Goal: Feedback & Contribution: Leave review/rating

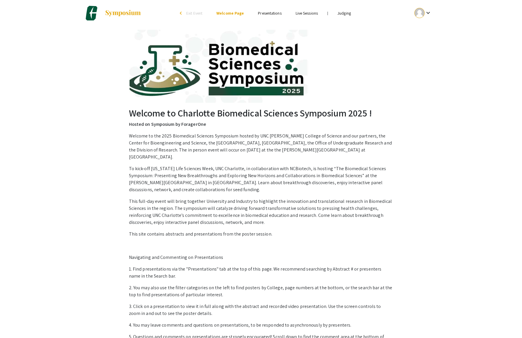
click at [351, 14] on link "Judging" at bounding box center [343, 13] width 13 height 5
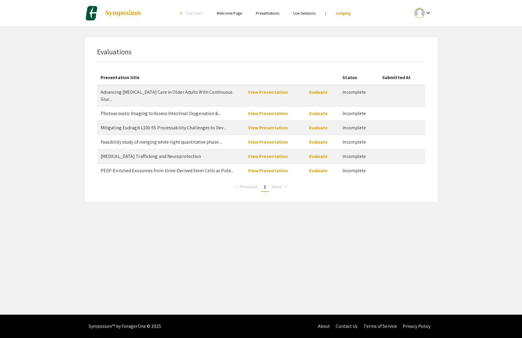
click at [281, 190] on span "Next page" at bounding box center [277, 187] width 10 height 6
click at [270, 95] on link "View Presentation" at bounding box center [268, 92] width 40 height 6
click at [325, 95] on link "Evaluate" at bounding box center [318, 92] width 19 height 6
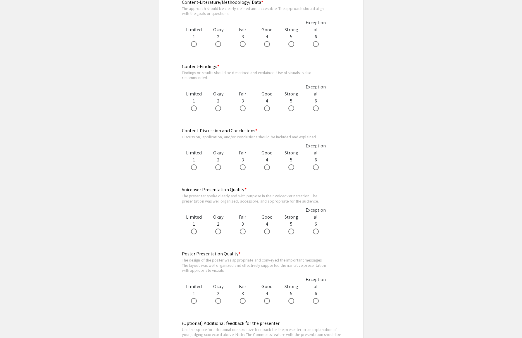
scroll to position [443, 0]
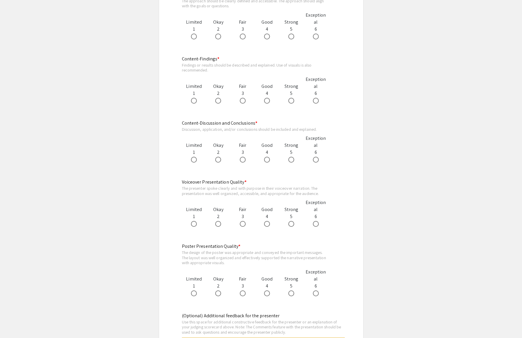
radio input "true"
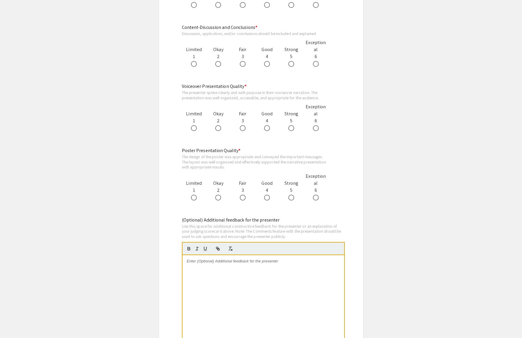
scroll to position [541, 0]
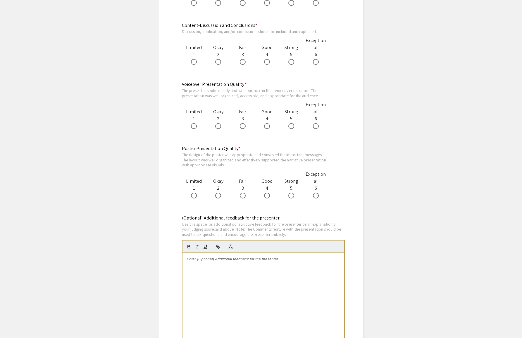
radio input "true"
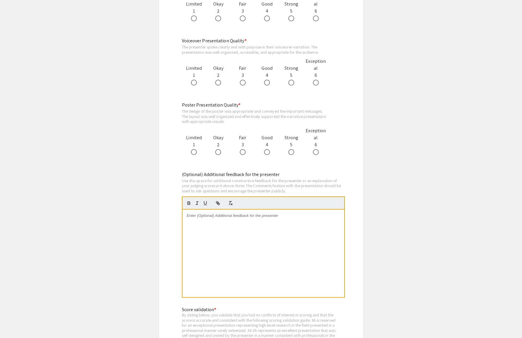
scroll to position [586, 0]
click at [290, 20] on span at bounding box center [291, 17] width 6 height 6
click at [290, 20] on input "radio" at bounding box center [291, 17] width 6 height 6
radio input "true"
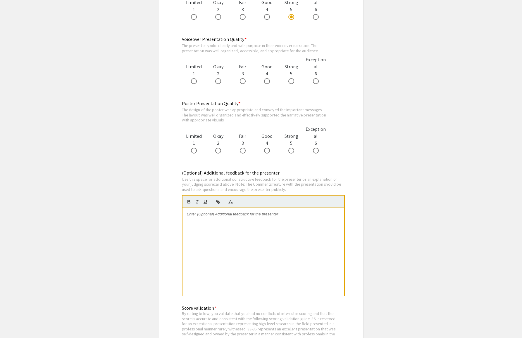
radio input "true"
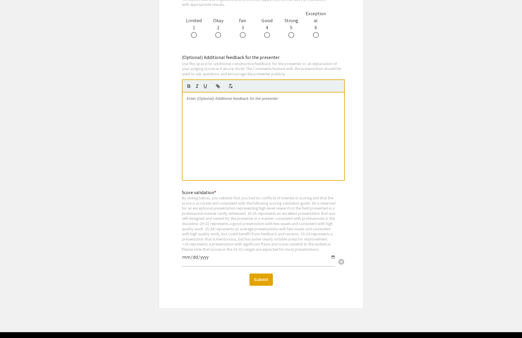
scroll to position [720, 0]
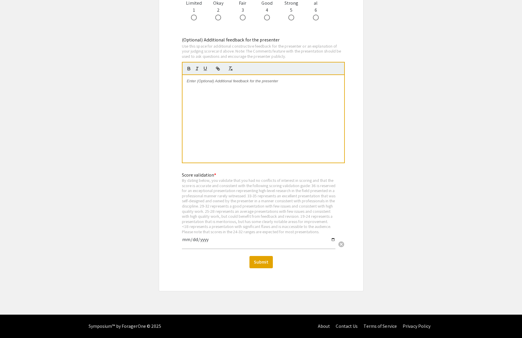
radio input "true"
click at [266, 20] on span at bounding box center [267, 18] width 6 height 6
click at [266, 20] on input "radio" at bounding box center [267, 18] width 6 height 6
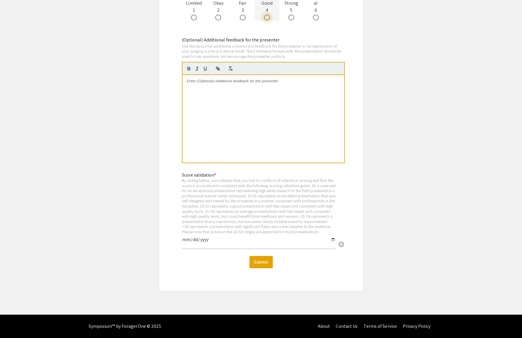
radio input "true"
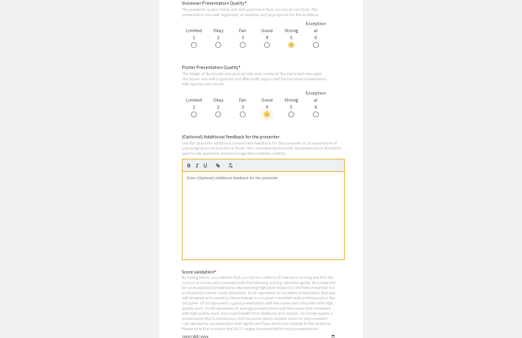
scroll to position [612, 0]
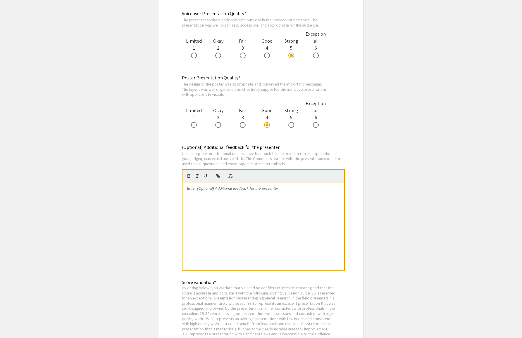
radio input "true"
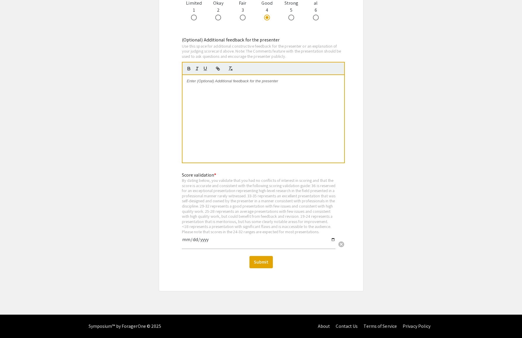
scroll to position [1022, 0]
click at [214, 244] on input "date" at bounding box center [258, 242] width 153 height 10
click at [191, 243] on input "date" at bounding box center [258, 242] width 153 height 10
type input "2025-09-09"
click at [260, 269] on button "Submit" at bounding box center [260, 262] width 23 height 12
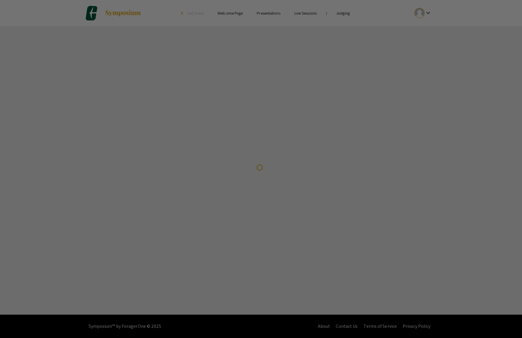
scroll to position [0, 0]
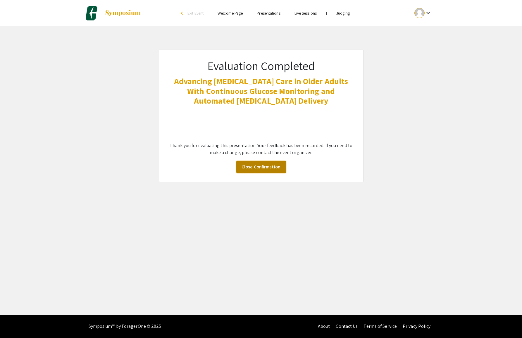
click at [255, 173] on link "Close Confirmation" at bounding box center [261, 167] width 50 height 12
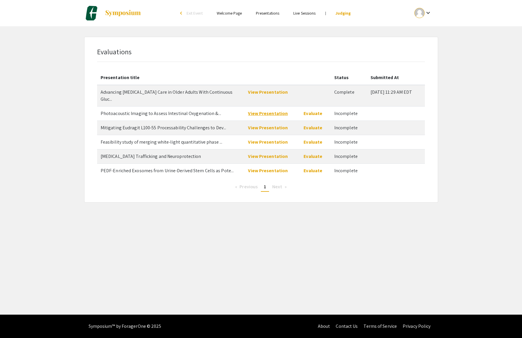
click at [255, 117] on link "View Presentation" at bounding box center [268, 113] width 40 height 6
click at [310, 117] on link "Evaluate" at bounding box center [312, 113] width 19 height 6
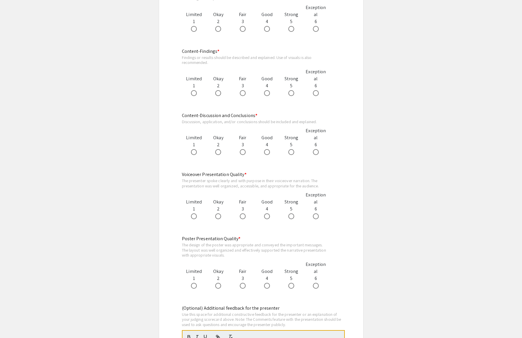
scroll to position [391, 0]
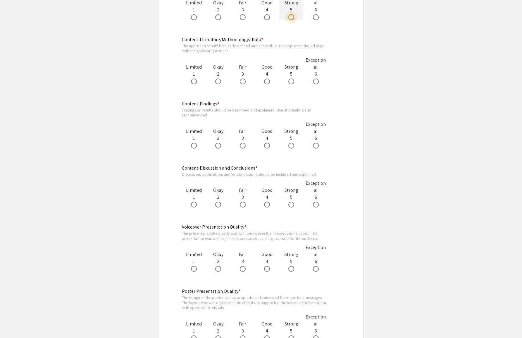
click at [290, 20] on span at bounding box center [291, 17] width 6 height 6
click at [290, 20] on input "radio" at bounding box center [291, 17] width 6 height 6
radio input "true"
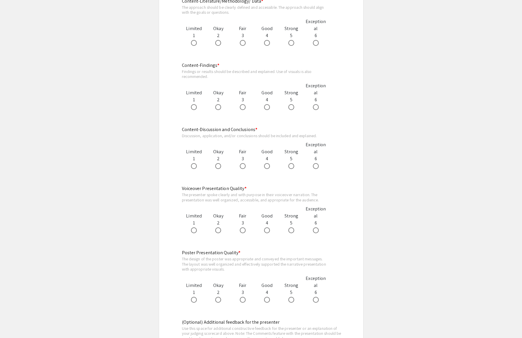
scroll to position [433, 0]
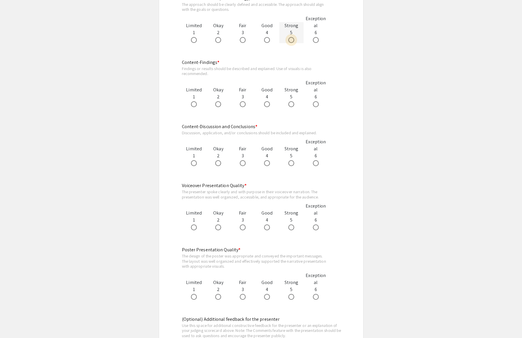
click at [291, 43] on span at bounding box center [291, 40] width 6 height 6
click at [291, 43] on input "radio" at bounding box center [291, 40] width 6 height 6
radio input "true"
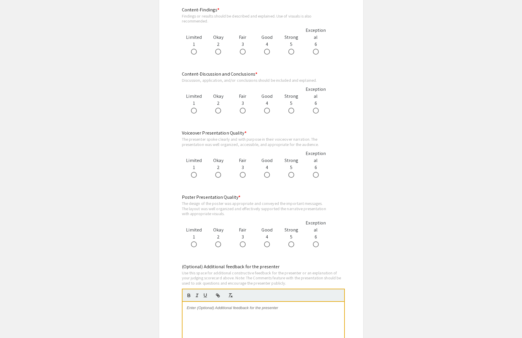
scroll to position [489, 0]
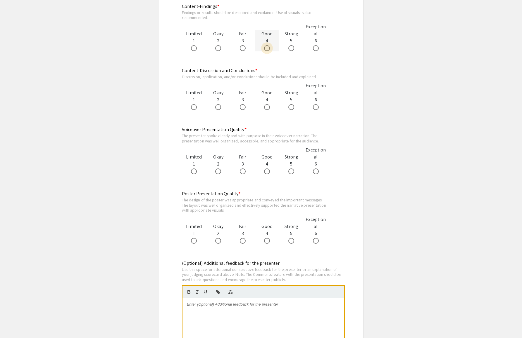
click at [267, 51] on span at bounding box center [267, 48] width 6 height 6
click at [267, 51] on input "radio" at bounding box center [267, 48] width 6 height 6
radio input "true"
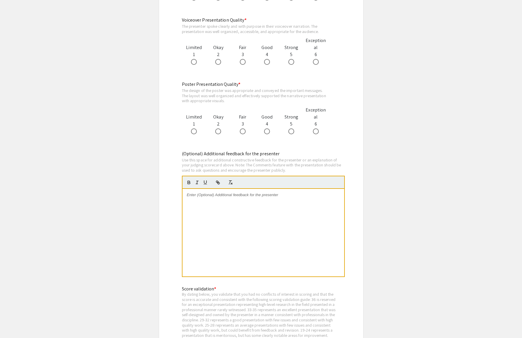
scroll to position [600, 0]
click at [197, 64] on span at bounding box center [194, 61] width 6 height 6
click at [197, 64] on input "radio" at bounding box center [194, 61] width 6 height 6
radio input "true"
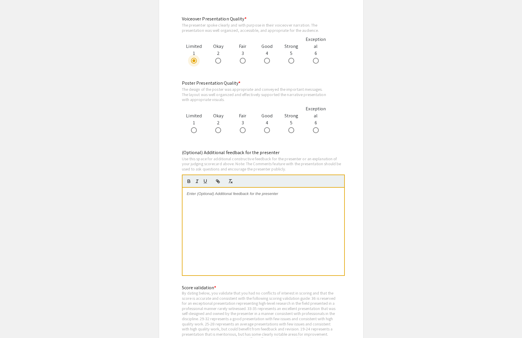
radio input "true"
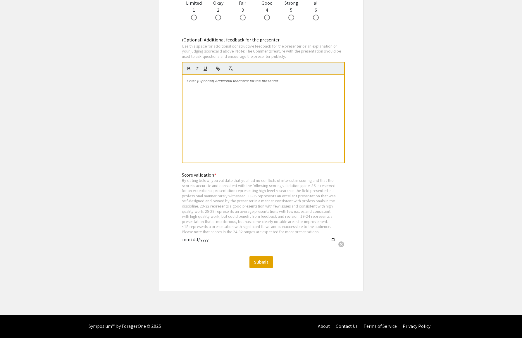
scroll to position [762, 0]
click at [290, 20] on span at bounding box center [291, 18] width 6 height 6
click at [290, 20] on input "radio" at bounding box center [291, 18] width 6 height 6
radio input "true"
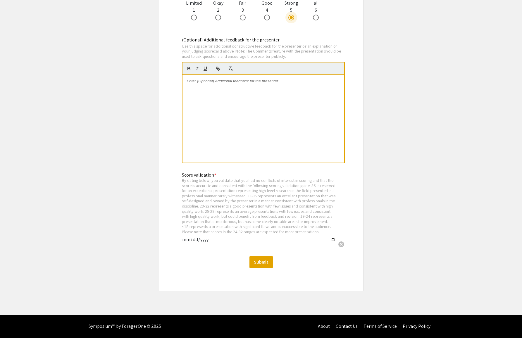
click at [190, 247] on input "date" at bounding box center [258, 242] width 153 height 10
type input "2025-09-09"
click at [258, 269] on button "Submit" at bounding box center [260, 262] width 23 height 12
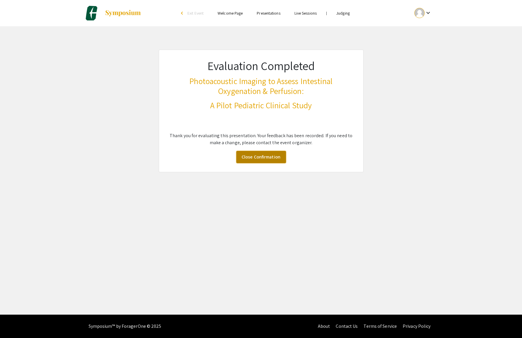
click at [251, 163] on link "Close Confirmation" at bounding box center [261, 157] width 50 height 12
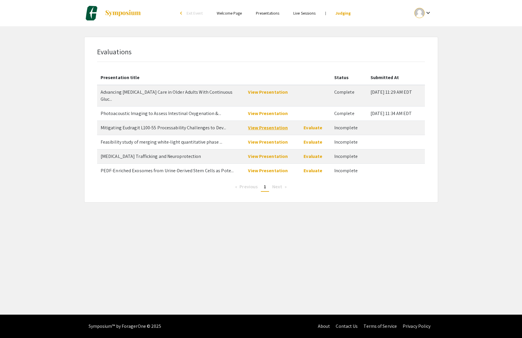
click at [256, 131] on link "View Presentation" at bounding box center [268, 128] width 40 height 6
click at [310, 131] on link "Evaluate" at bounding box center [312, 128] width 19 height 6
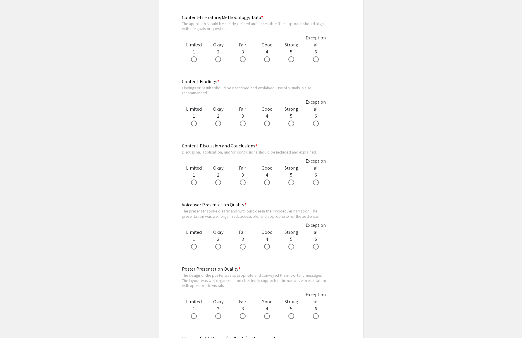
scroll to position [401, 0]
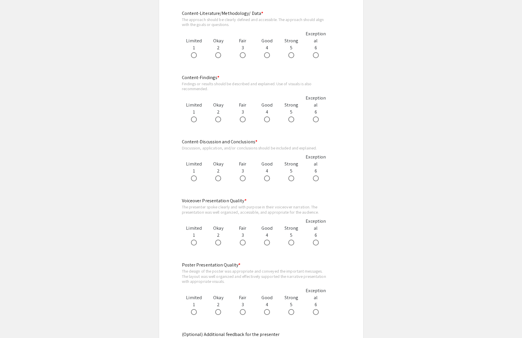
radio input "true"
click at [267, 58] on span at bounding box center [267, 55] width 6 height 6
click at [267, 58] on input "radio" at bounding box center [267, 55] width 6 height 6
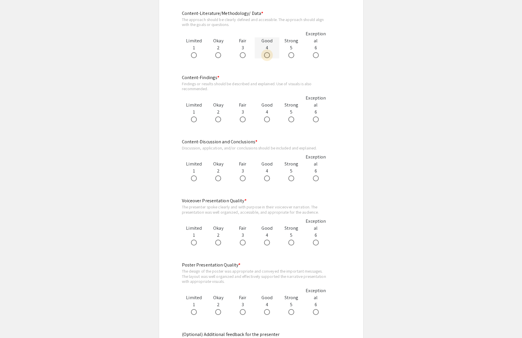
radio input "true"
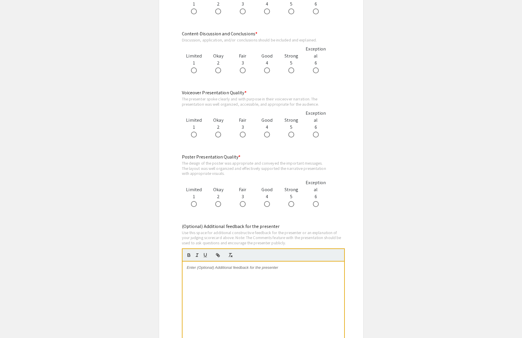
scroll to position [515, 0]
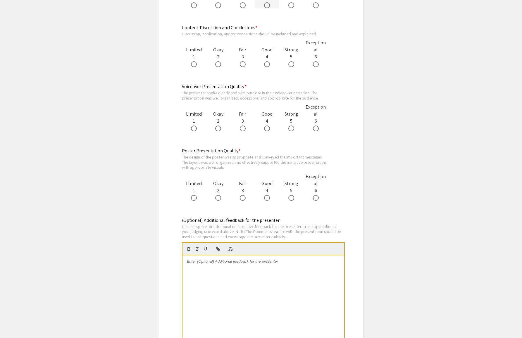
click at [267, 8] on span at bounding box center [267, 5] width 6 height 6
click at [267, 8] on input "radio" at bounding box center [267, 5] width 6 height 6
radio input "true"
click at [268, 67] on span at bounding box center [267, 64] width 6 height 6
click at [268, 67] on input "radio" at bounding box center [267, 64] width 6 height 6
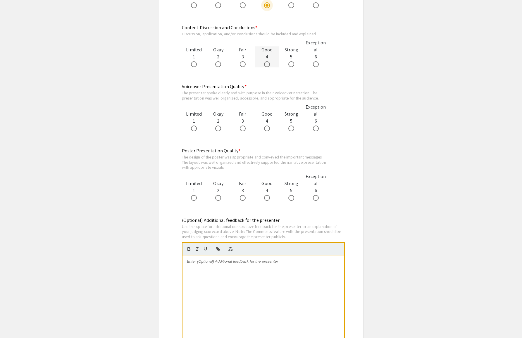
radio input "true"
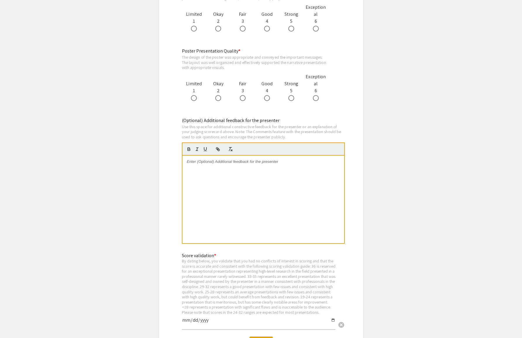
scroll to position [658, 0]
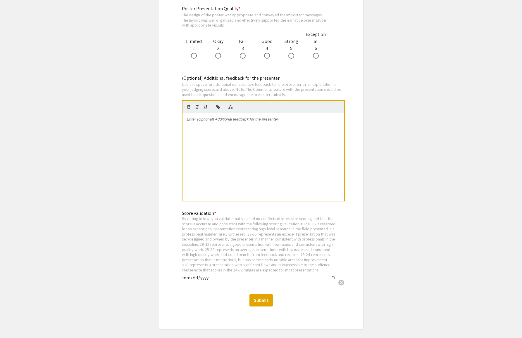
radio input "true"
click at [290, 59] on span at bounding box center [291, 56] width 6 height 6
click at [290, 59] on input "radio" at bounding box center [291, 56] width 6 height 6
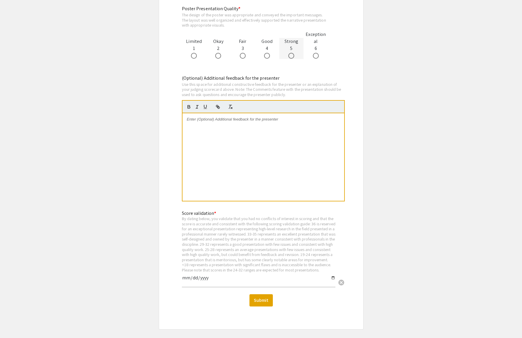
radio input "true"
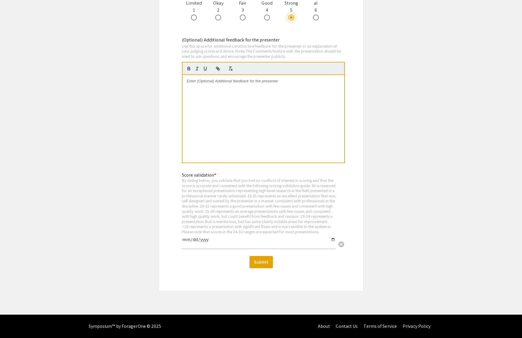
scroll to position [1015, 0]
click at [191, 237] on input "date" at bounding box center [258, 242] width 153 height 10
type input "2025-09-09"
click at [259, 258] on button "Submit" at bounding box center [260, 262] width 23 height 12
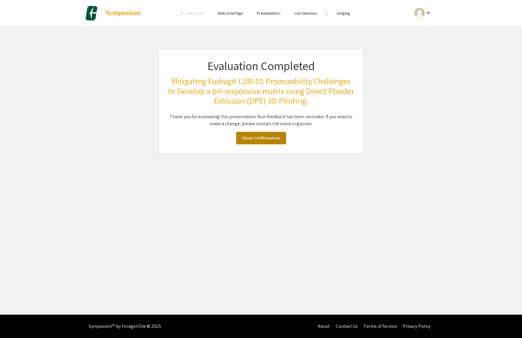
click at [253, 144] on link "Close Confirmation" at bounding box center [261, 138] width 50 height 12
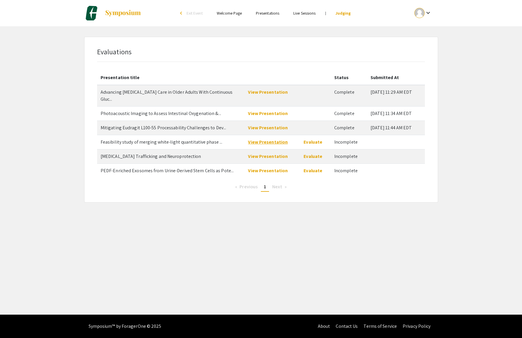
click at [261, 145] on link "View Presentation" at bounding box center [268, 142] width 40 height 6
click at [308, 145] on link "Evaluate" at bounding box center [312, 142] width 19 height 6
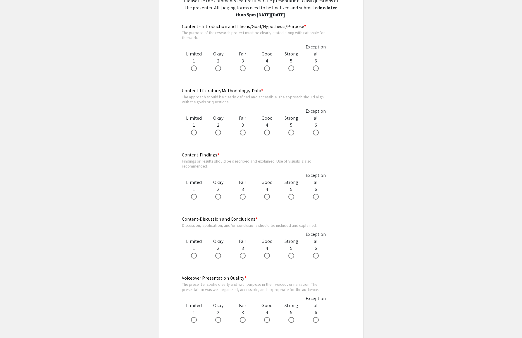
scroll to position [325, 0]
click at [290, 70] on span at bounding box center [291, 68] width 6 height 6
click at [290, 70] on input "radio" at bounding box center [291, 68] width 6 height 6
radio input "true"
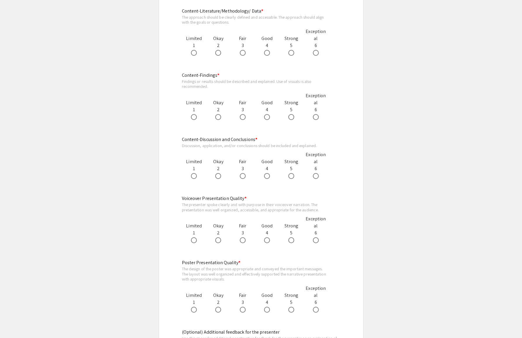
scroll to position [460, 0]
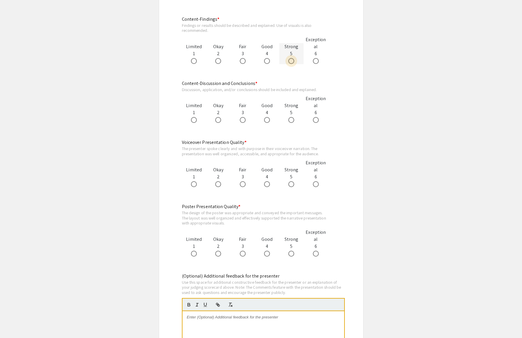
click at [290, 64] on span at bounding box center [291, 61] width 6 height 6
click at [290, 64] on input "radio" at bounding box center [291, 61] width 6 height 6
radio input "true"
click at [290, 123] on span at bounding box center [291, 120] width 6 height 6
click at [290, 123] on input "radio" at bounding box center [291, 120] width 6 height 6
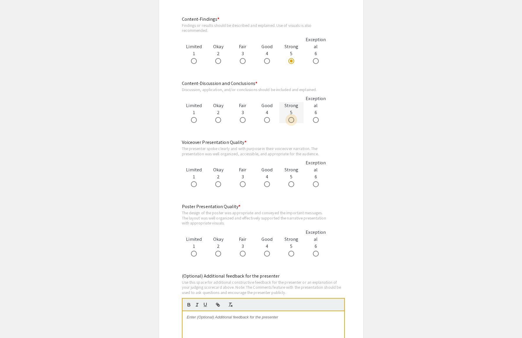
radio input "true"
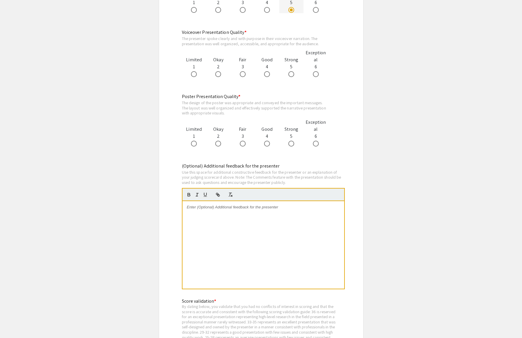
scroll to position [584, 0]
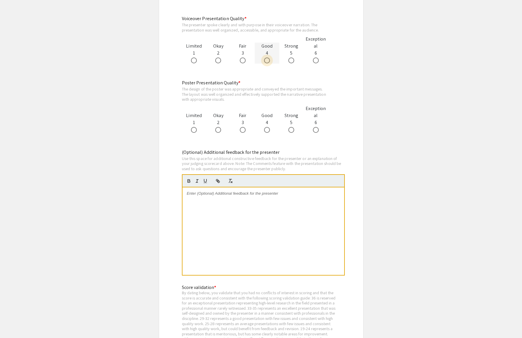
click at [266, 63] on span at bounding box center [267, 61] width 6 height 6
click at [266, 63] on input "radio" at bounding box center [267, 61] width 6 height 6
radio input "true"
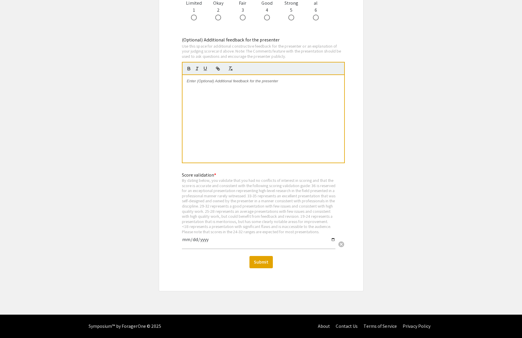
scroll to position [749, 0]
click at [289, 20] on span at bounding box center [291, 18] width 6 height 6
click at [289, 20] on input "radio" at bounding box center [291, 18] width 6 height 6
radio input "true"
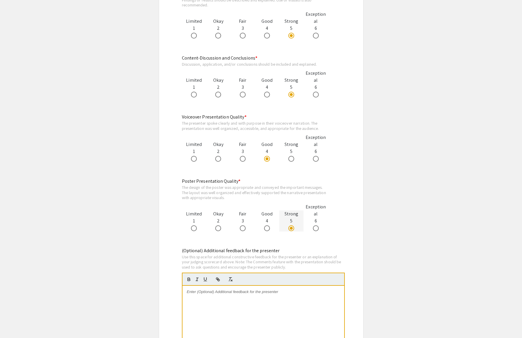
scroll to position [484, 0]
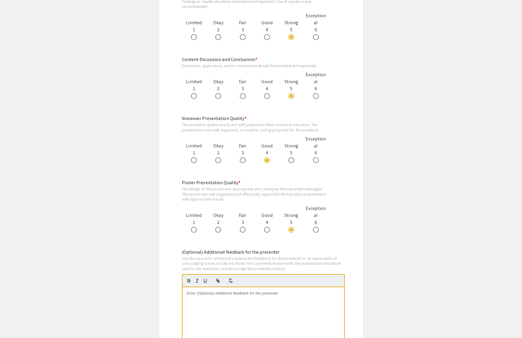
radio input "true"
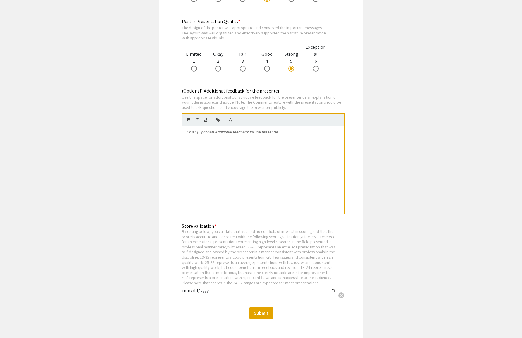
scroll to position [645, 0]
radio input "true"
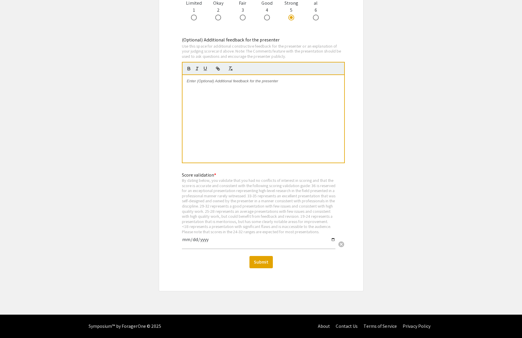
scroll to position [1015, 0]
click at [189, 237] on input "date" at bounding box center [258, 242] width 153 height 10
type input "2025-09-09"
click at [260, 259] on button "Submit" at bounding box center [260, 262] width 23 height 12
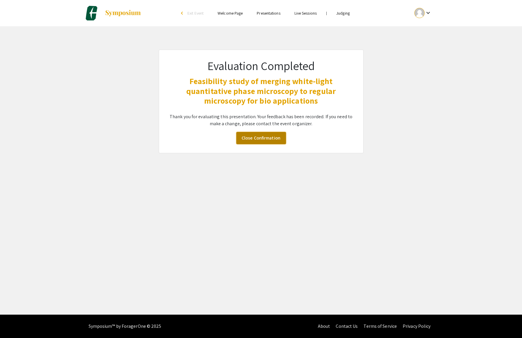
click at [259, 144] on link "Close Confirmation" at bounding box center [261, 138] width 50 height 12
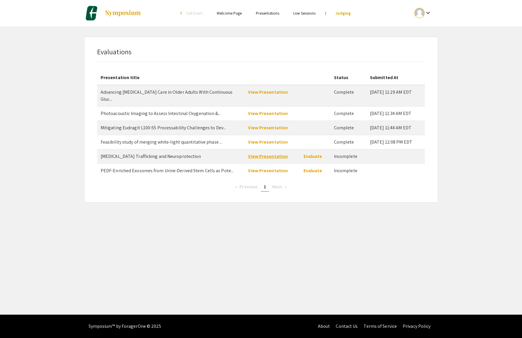
click at [252, 160] on link "View Presentation" at bounding box center [268, 156] width 40 height 6
click at [308, 160] on link "Evaluate" at bounding box center [312, 156] width 19 height 6
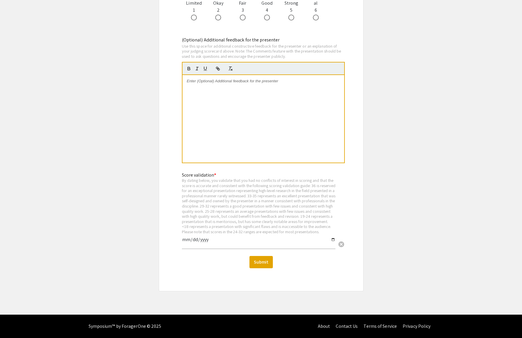
scroll to position [730, 0]
click at [313, 20] on span at bounding box center [316, 18] width 6 height 6
click at [313, 20] on input "radio" at bounding box center [316, 18] width 6 height 6
radio input "true"
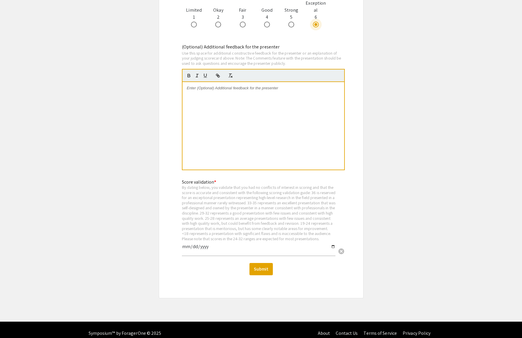
scroll to position [679, 0]
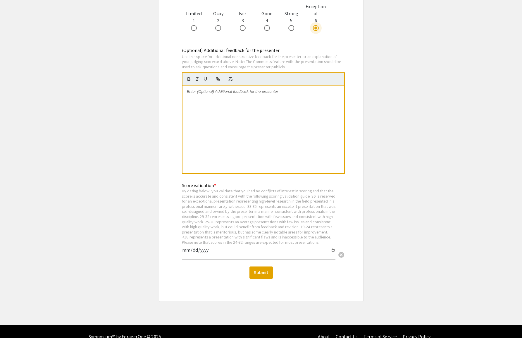
radio input "true"
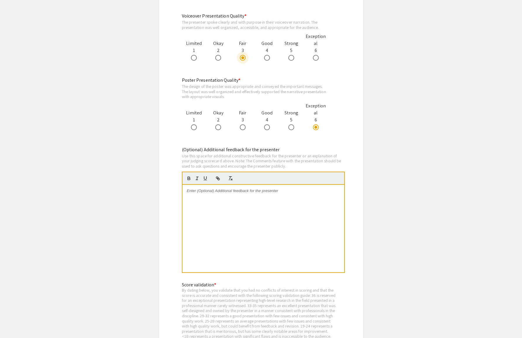
scroll to position [578, 0]
radio input "true"
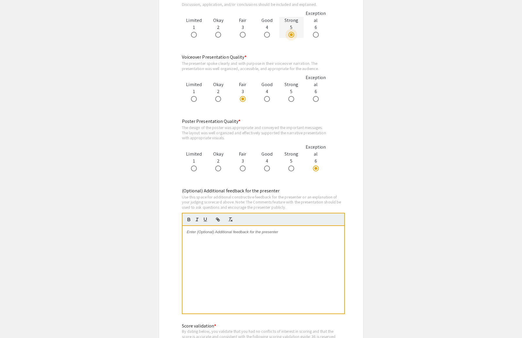
scroll to position [456, 0]
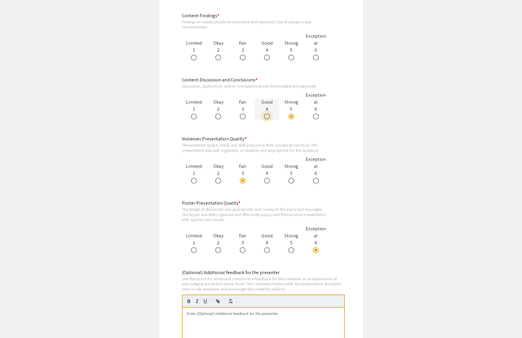
click at [268, 120] on span at bounding box center [267, 117] width 6 height 6
click at [268, 120] on input "radio" at bounding box center [267, 117] width 6 height 6
radio input "true"
click at [289, 60] on span at bounding box center [291, 58] width 6 height 6
click at [289, 60] on input "radio" at bounding box center [291, 58] width 6 height 6
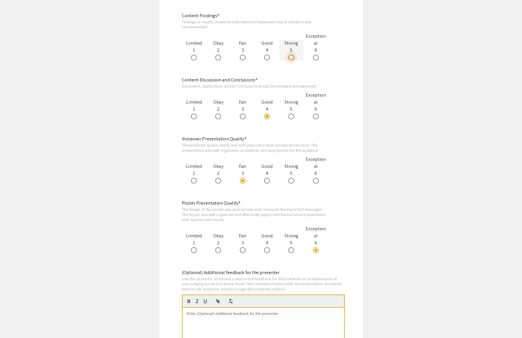
radio input "true"
drag, startPoint x: 290, startPoint y: 149, endPoint x: 288, endPoint y: 136, distance: 12.9
radio input "true"
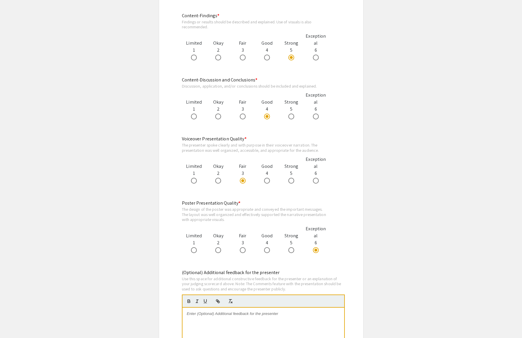
radio input "true"
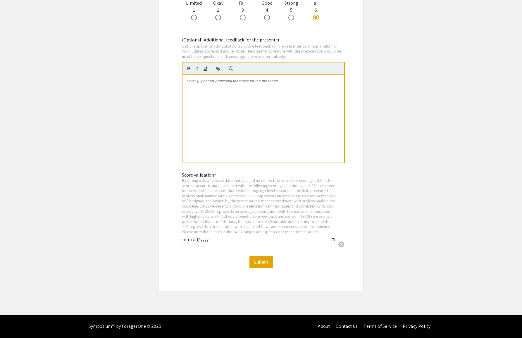
scroll to position [996, 0]
click at [190, 237] on input "date" at bounding box center [258, 242] width 153 height 10
type input "2025-09-25"
click at [254, 257] on button "Submit" at bounding box center [260, 262] width 23 height 12
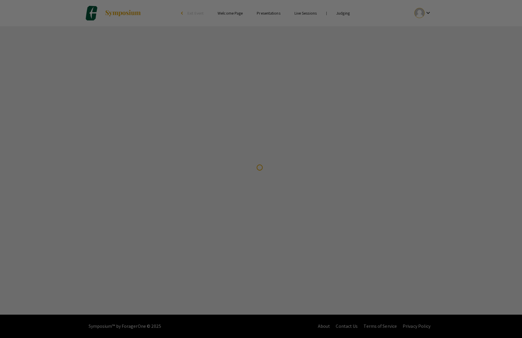
scroll to position [0, 0]
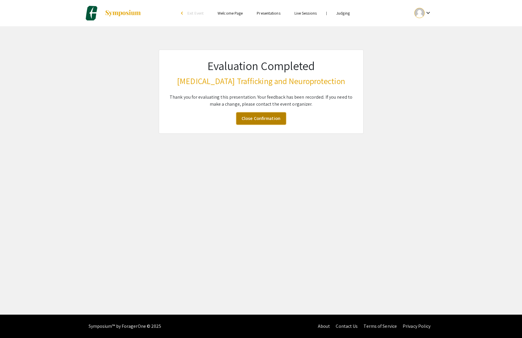
click at [247, 125] on link "Close Confirmation" at bounding box center [261, 119] width 50 height 12
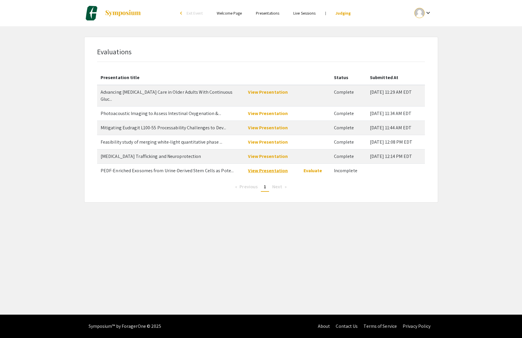
click at [256, 174] on link "View Presentation" at bounding box center [268, 171] width 40 height 6
click at [314, 174] on link "Evaluate" at bounding box center [312, 171] width 19 height 6
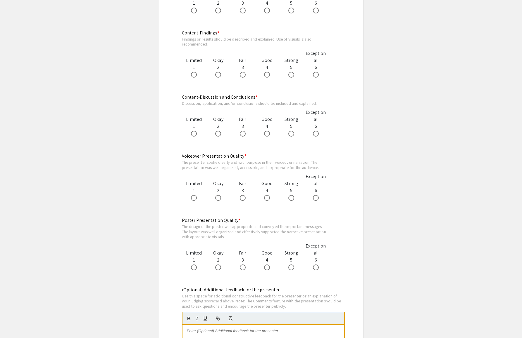
scroll to position [448, 0]
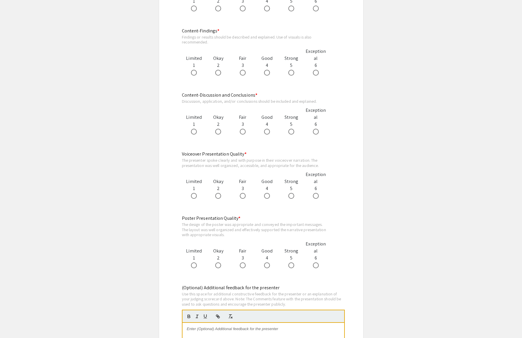
radio input "true"
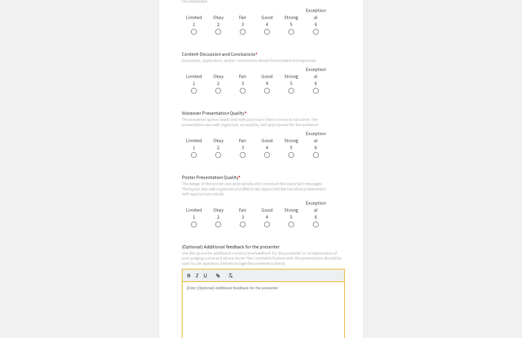
scroll to position [506, 0]
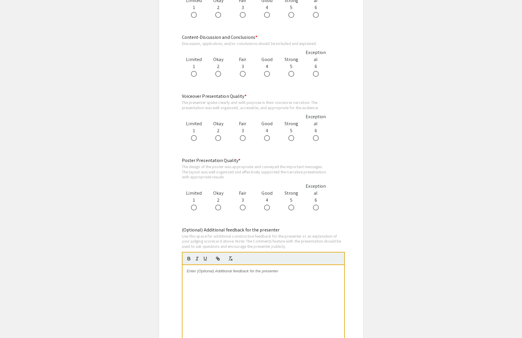
radio input "true"
click at [314, 18] on span at bounding box center [316, 15] width 6 height 6
click at [314, 18] on input "radio" at bounding box center [316, 15] width 6 height 6
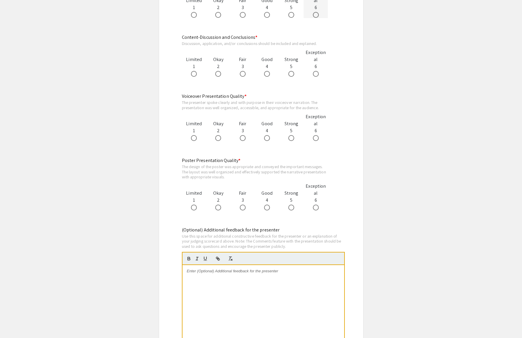
radio input "true"
click at [313, 77] on span at bounding box center [316, 74] width 6 height 6
click at [313, 77] on input "radio" at bounding box center [316, 74] width 6 height 6
radio input "true"
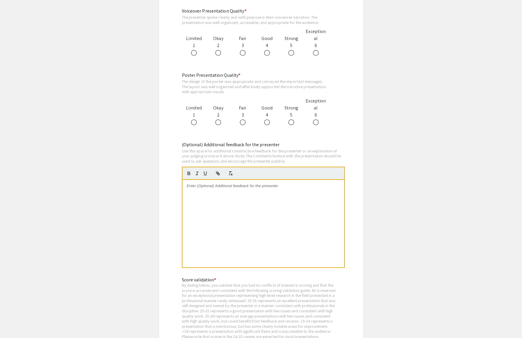
scroll to position [641, 0]
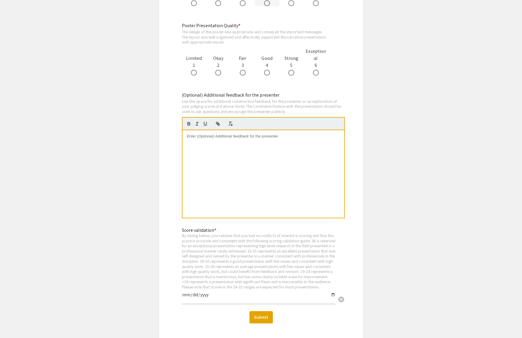
click at [266, 6] on span at bounding box center [267, 3] width 6 height 6
click at [266, 6] on input "radio" at bounding box center [267, 3] width 6 height 6
radio input "true"
click at [313, 76] on span at bounding box center [316, 73] width 6 height 6
click at [313, 76] on input "radio" at bounding box center [316, 73] width 6 height 6
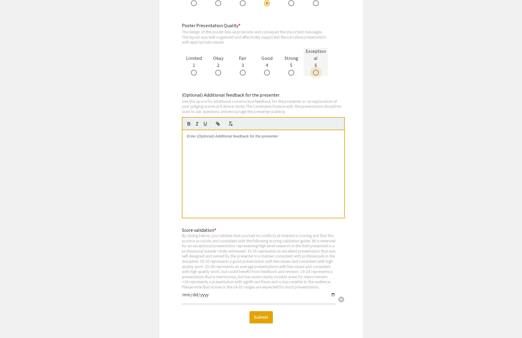
radio input "true"
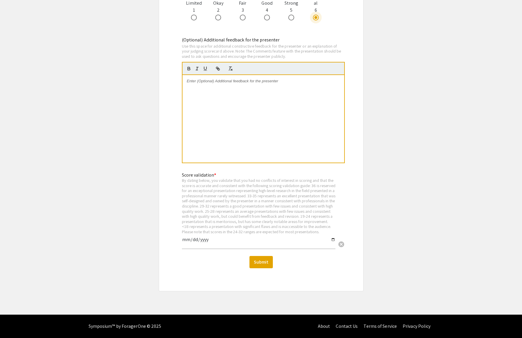
scroll to position [1006, 0]
click at [193, 237] on input "date" at bounding box center [258, 242] width 153 height 10
type input "2025-09-09"
click at [260, 257] on button "Submit" at bounding box center [260, 262] width 23 height 12
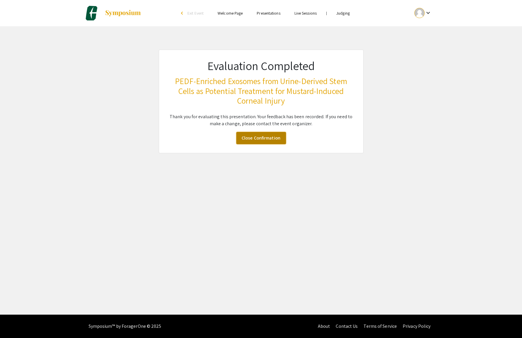
click at [254, 144] on link "Close Confirmation" at bounding box center [261, 138] width 50 height 12
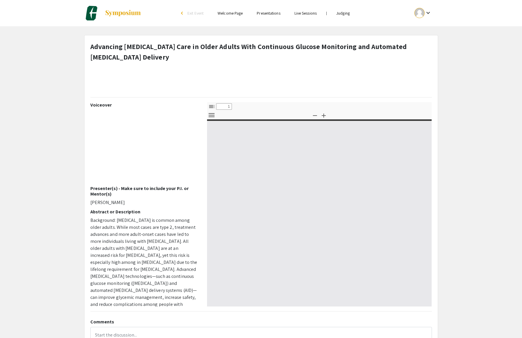
select select "custom"
type input "0"
select select "custom"
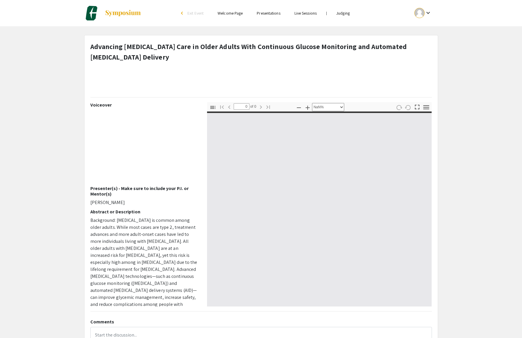
type input "1"
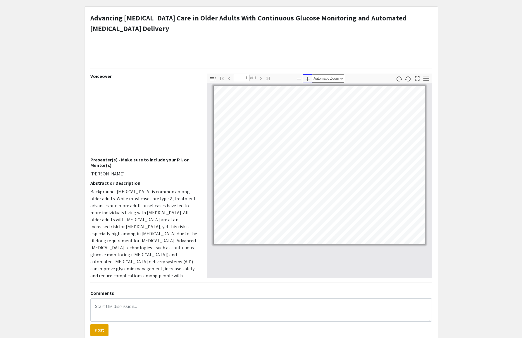
click at [307, 76] on icon "button" at bounding box center [307, 79] width 7 height 7
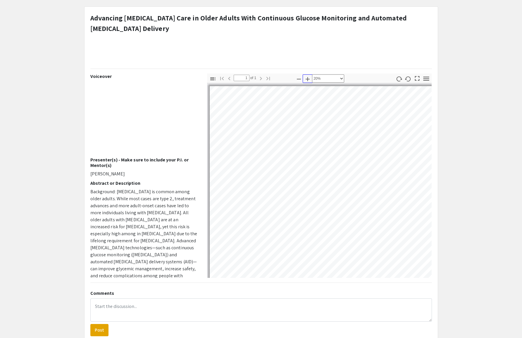
click at [307, 76] on icon "button" at bounding box center [307, 79] width 7 height 7
select select "custom"
click at [463, 243] on app-presentation "Advancing Diabetes Care in Older Adults With Continuous Glucose Monitoring and …" at bounding box center [261, 174] width 522 height 336
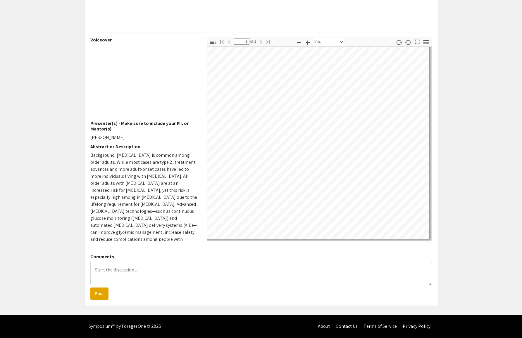
scroll to position [0, 186]
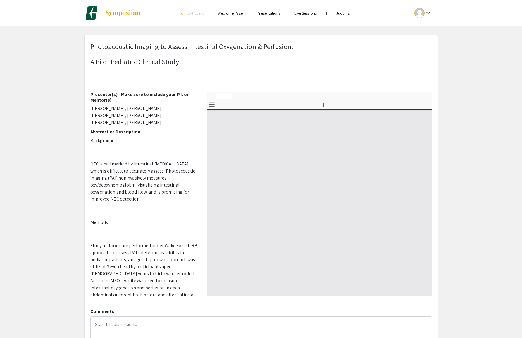
select select "custom"
type input "0"
select select "custom"
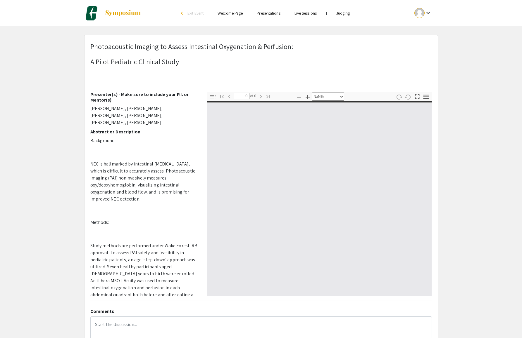
type input "1"
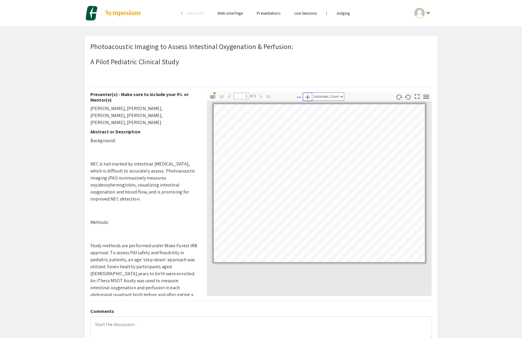
click at [308, 101] on icon "button" at bounding box center [307, 97] width 7 height 7
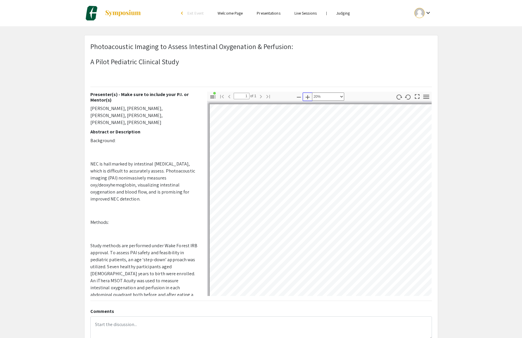
click at [308, 101] on icon "button" at bounding box center [307, 97] width 7 height 7
select select "custom"
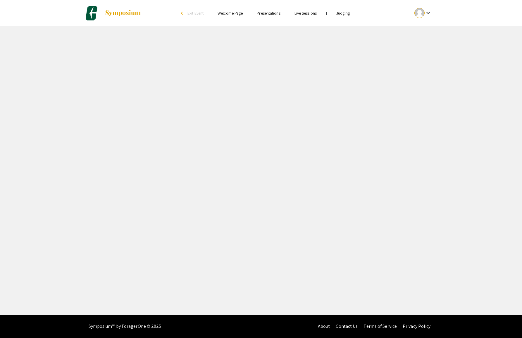
select select "custom"
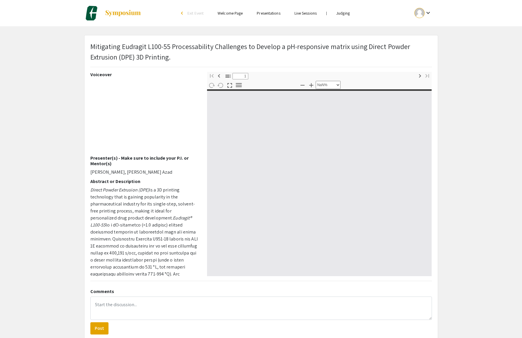
type input "0"
select select "custom"
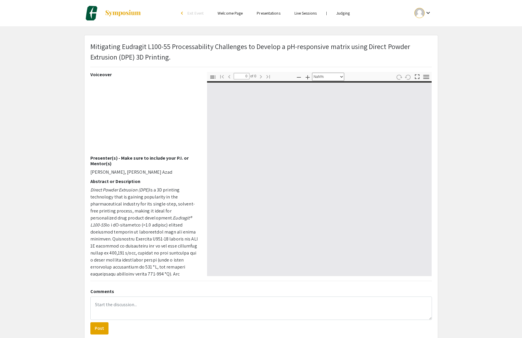
type input "1"
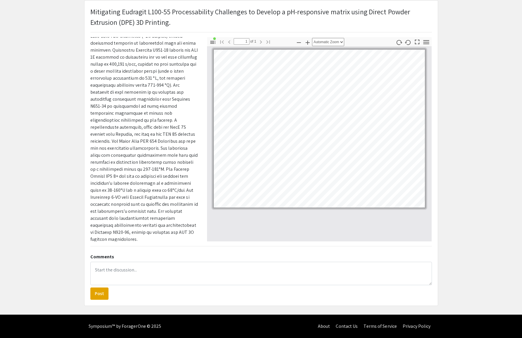
scroll to position [50, 0]
click at [306, 41] on icon "button" at bounding box center [307, 43] width 4 height 4
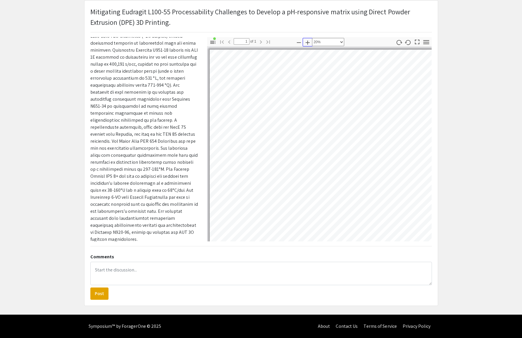
click at [306, 41] on icon "button" at bounding box center [307, 43] width 4 height 4
select select "custom"
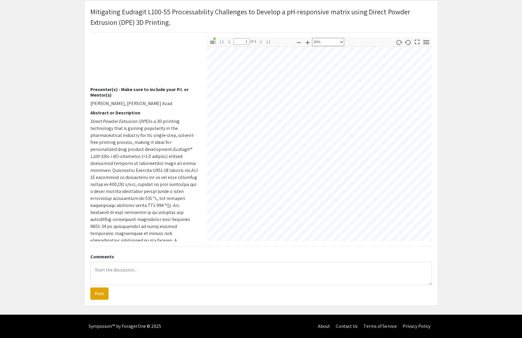
scroll to position [113, 82]
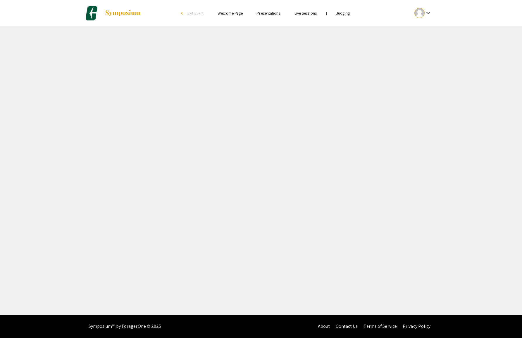
select select "custom"
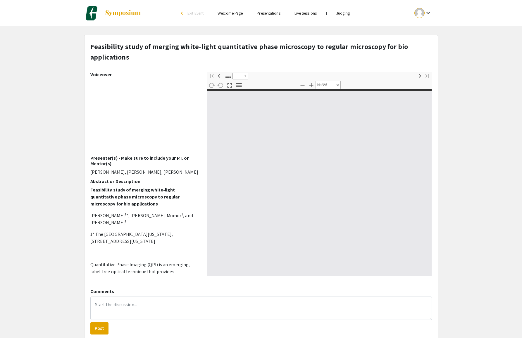
type input "0"
select select "custom"
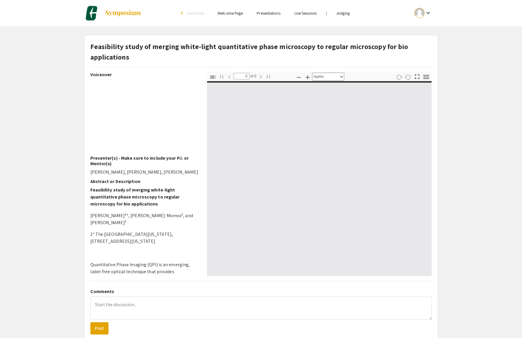
type input "1"
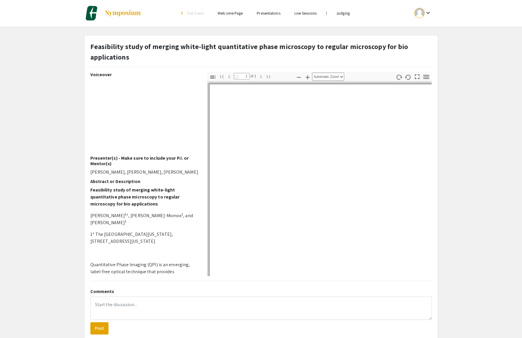
select select "auto"
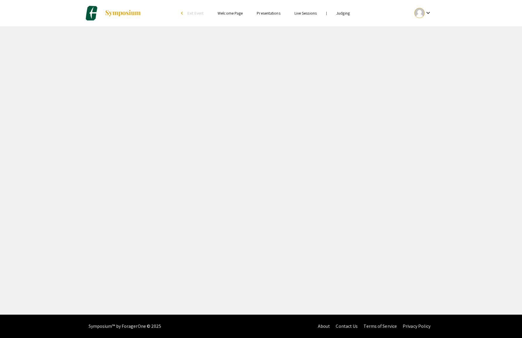
select select "custom"
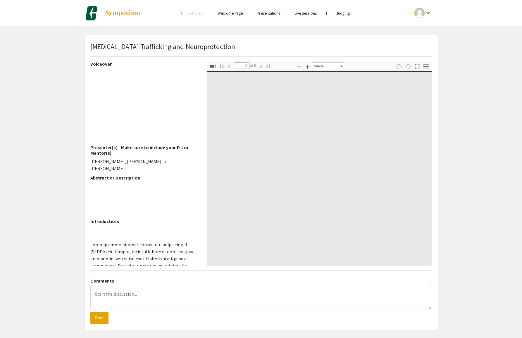
type input "1"
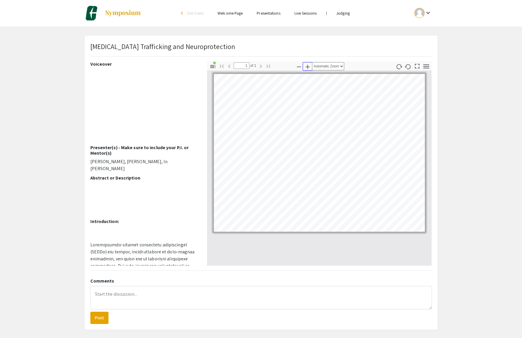
click at [307, 70] on icon "button" at bounding box center [307, 66] width 7 height 7
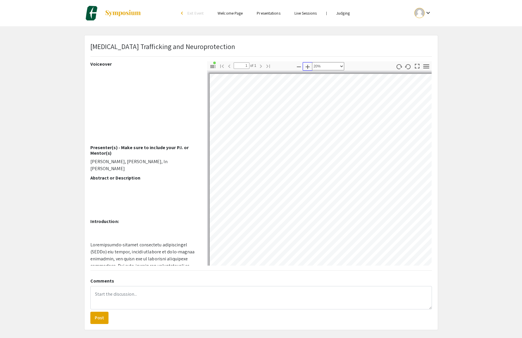
click at [307, 70] on icon "button" at bounding box center [307, 66] width 7 height 7
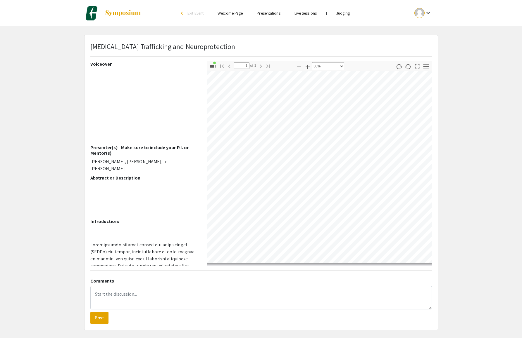
scroll to position [113, 0]
click at [299, 69] on icon "button" at bounding box center [298, 66] width 7 height 7
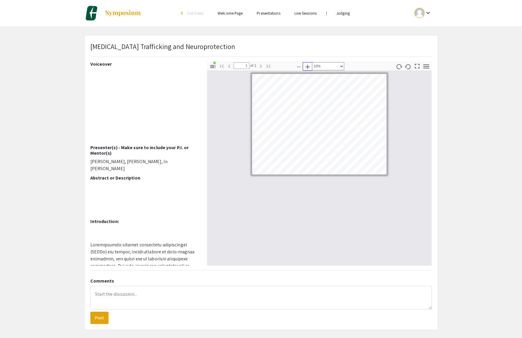
click at [307, 69] on icon "button" at bounding box center [307, 67] width 4 height 4
select select "custom"
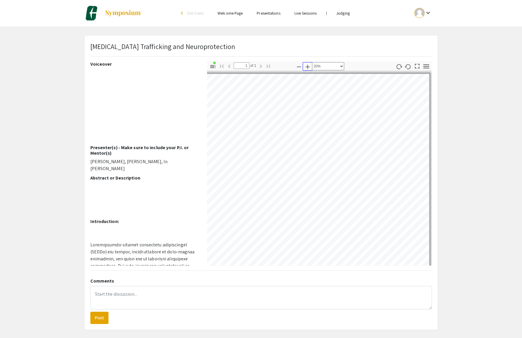
scroll to position [13, 52]
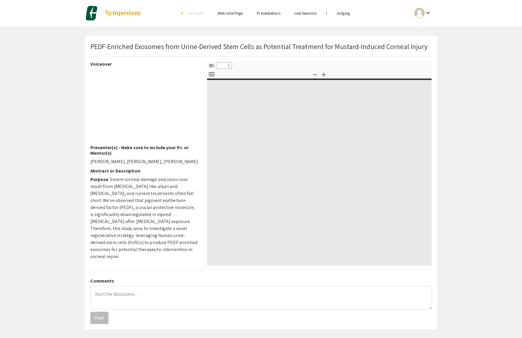
select select "custom"
type input "0"
select select "custom"
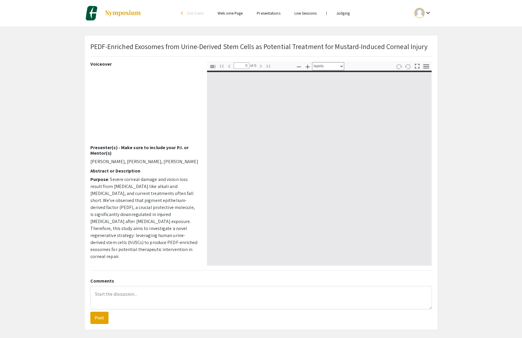
type input "1"
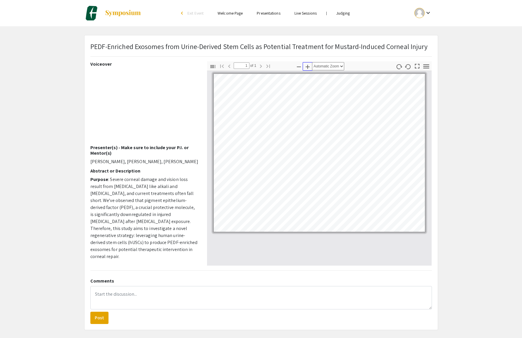
click at [307, 69] on icon "button" at bounding box center [307, 67] width 4 height 4
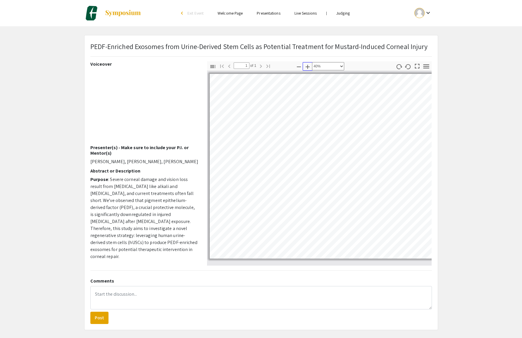
click at [307, 69] on icon "button" at bounding box center [307, 67] width 4 height 4
select select "0.5"
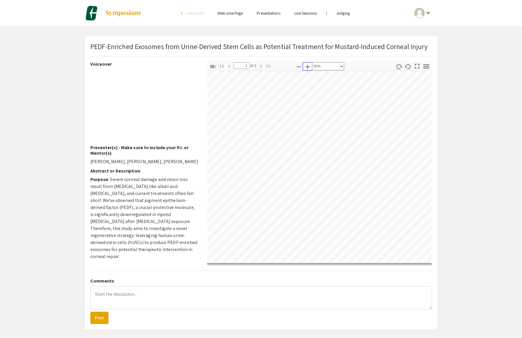
scroll to position [42, 0]
